Goal: Information Seeking & Learning: Learn about a topic

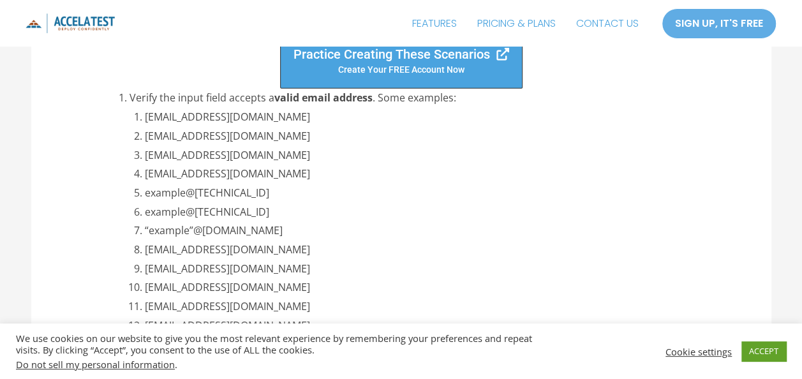
scroll to position [1560, 0]
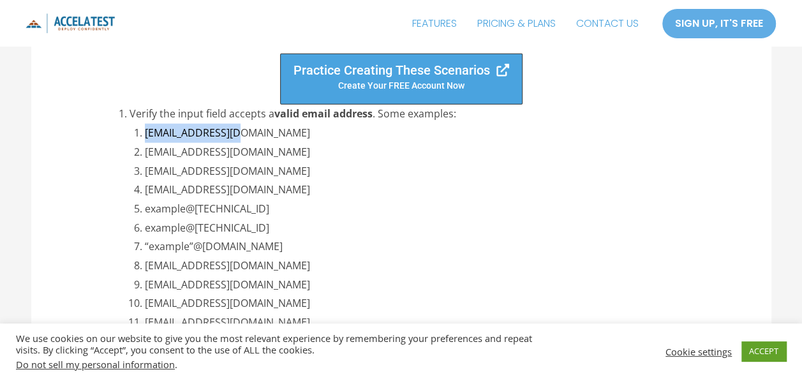
drag, startPoint x: 242, startPoint y: 131, endPoint x: 145, endPoint y: 133, distance: 96.3
click at [145, 133] on li "[EMAIL_ADDRESS][DOMAIN_NAME]" at bounding box center [424, 133] width 558 height 19
copy li "[EMAIL_ADDRESS][DOMAIN_NAME]"
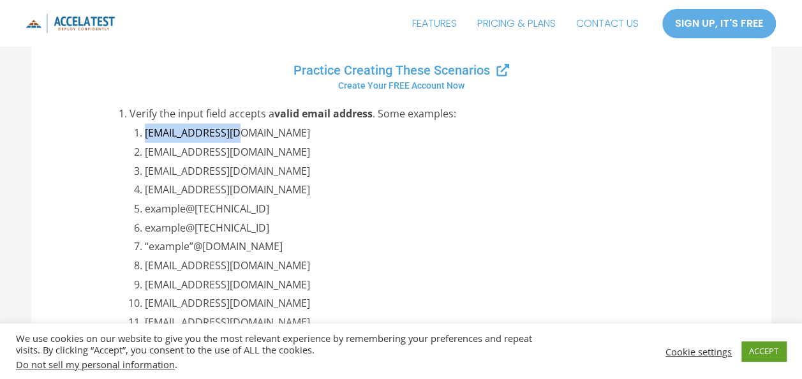
scroll to position [1976, 0]
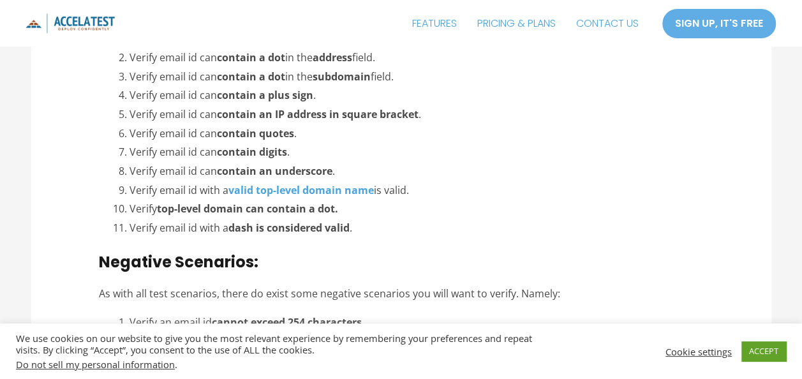
click at [488, 129] on li "Verify email id can contain quotes ." at bounding box center [415, 133] width 573 height 19
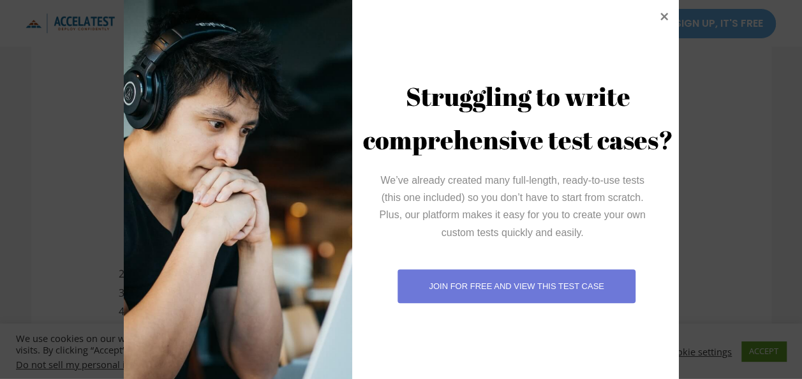
scroll to position [1734, 0]
click at [657, 20] on icon at bounding box center [663, 16] width 17 height 17
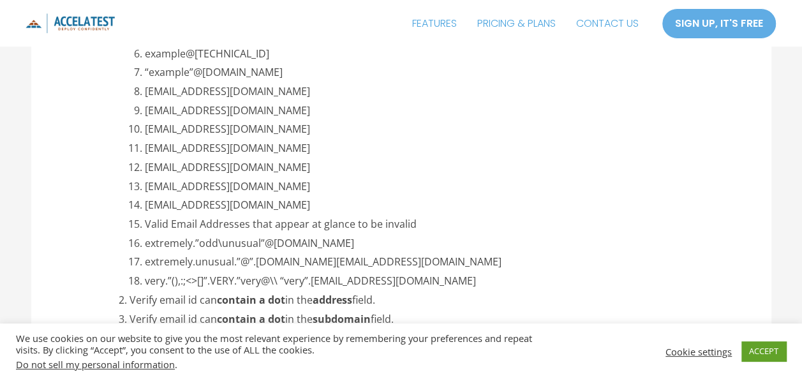
drag, startPoint x: 288, startPoint y: 56, endPoint x: 147, endPoint y: 52, distance: 141.0
click at [147, 52] on li "example@[TECHNICAL_ID]" at bounding box center [424, 54] width 558 height 19
copy li "example@[TECHNICAL_ID]"
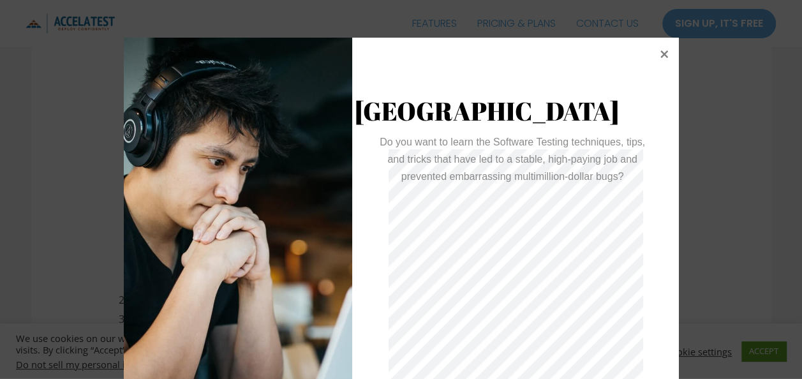
scroll to position [38, 0]
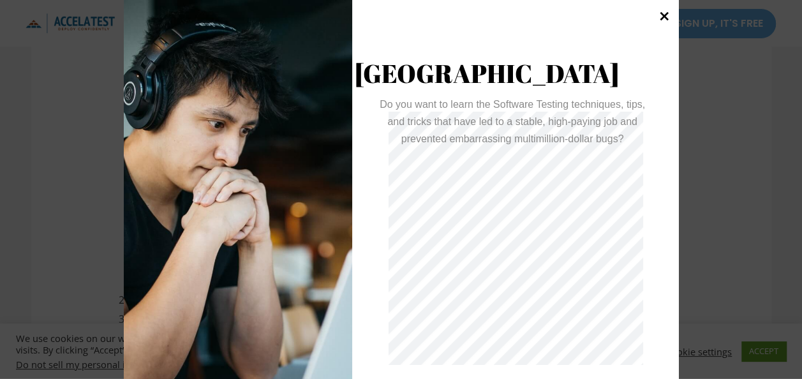
click at [657, 17] on icon at bounding box center [663, 16] width 17 height 17
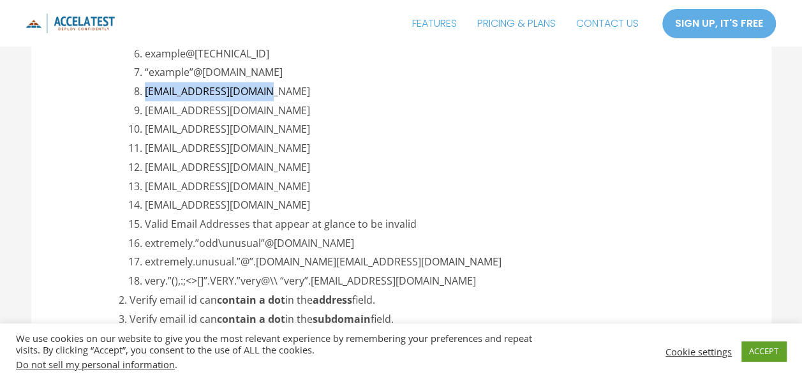
drag, startPoint x: 281, startPoint y: 93, endPoint x: 142, endPoint y: 91, distance: 139.1
click at [145, 91] on li "[EMAIL_ADDRESS][DOMAIN_NAME]" at bounding box center [424, 91] width 558 height 19
copy li "[EMAIL_ADDRESS][DOMAIN_NAME]"
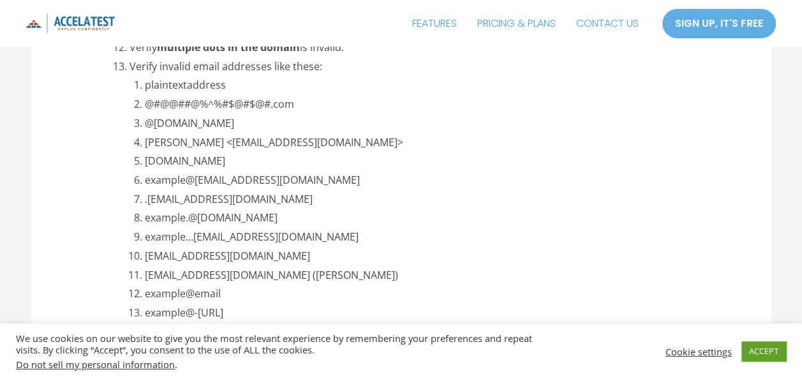
scroll to position [2461, 0]
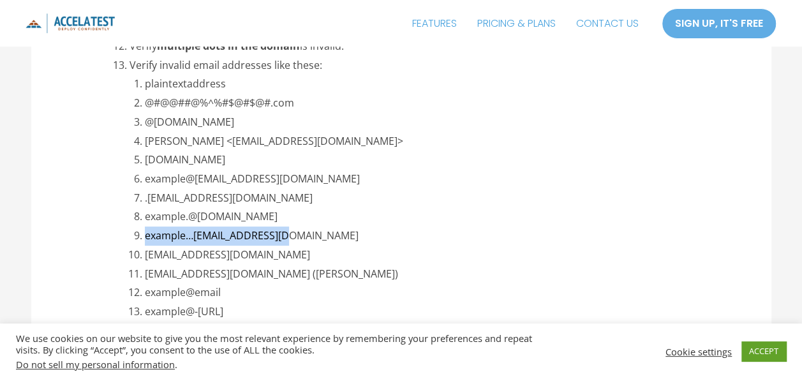
drag, startPoint x: 299, startPoint y: 237, endPoint x: 145, endPoint y: 230, distance: 153.2
click at [145, 230] on li "example…[EMAIL_ADDRESS][DOMAIN_NAME]" at bounding box center [424, 235] width 558 height 19
copy li "example…[EMAIL_ADDRESS][DOMAIN_NAME]"
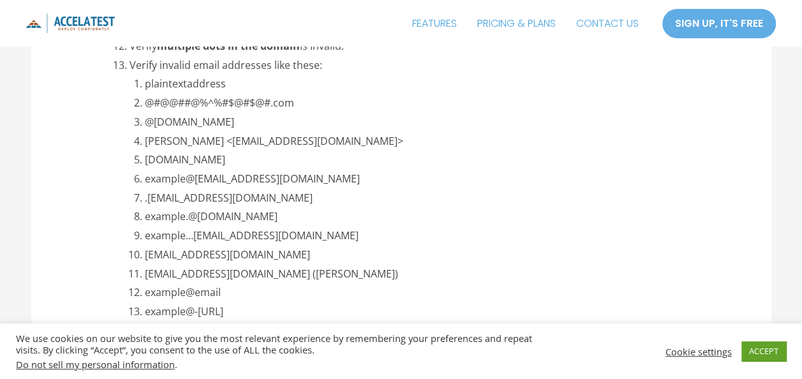
click at [225, 211] on li "example.@[DOMAIN_NAME]" at bounding box center [424, 216] width 558 height 19
copy ol "example.@[DOMAIN_NAME]"
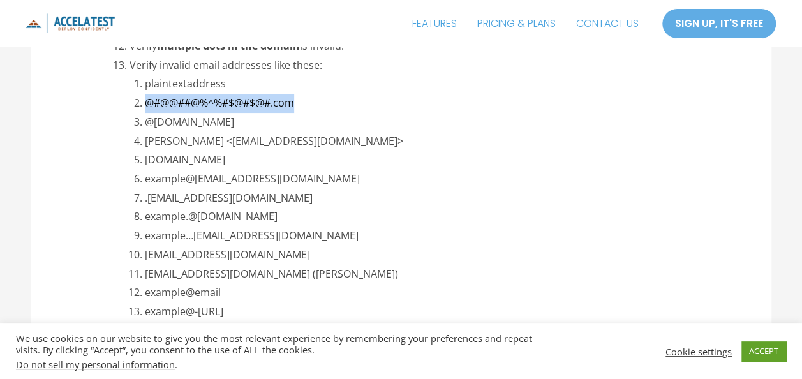
drag, startPoint x: 298, startPoint y: 103, endPoint x: 145, endPoint y: 105, distance: 153.1
click at [145, 105] on li "@#@@##@%^%#$@#$@#.com" at bounding box center [424, 103] width 558 height 19
copy li "@#@@##@%^%#$@#$@#.com"
click at [642, 151] on li "[DOMAIN_NAME]" at bounding box center [424, 160] width 558 height 19
click at [203, 256] on li "[EMAIL_ADDRESS][DOMAIN_NAME]" at bounding box center [424, 255] width 558 height 19
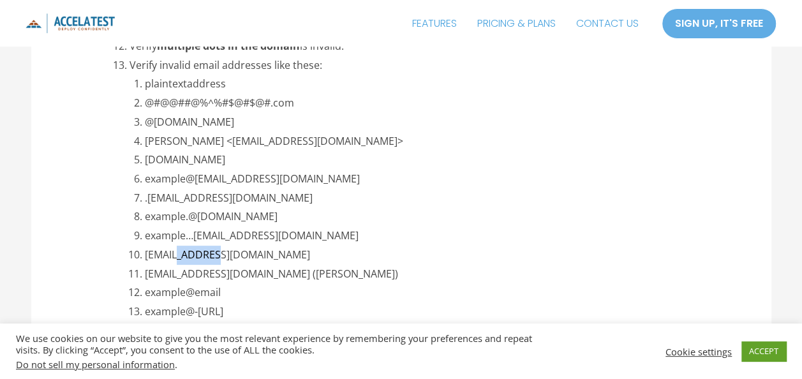
click at [203, 256] on li "[EMAIL_ADDRESS][DOMAIN_NAME]" at bounding box center [424, 255] width 558 height 19
copy ol "[EMAIL_ADDRESS][DOMAIN_NAME]"
